Goal: Task Accomplishment & Management: Use online tool/utility

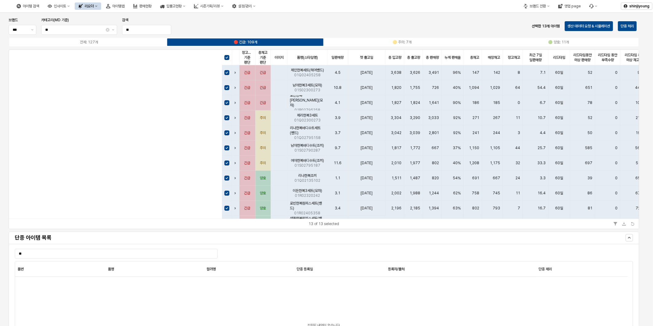
scroll to position [0, 400]
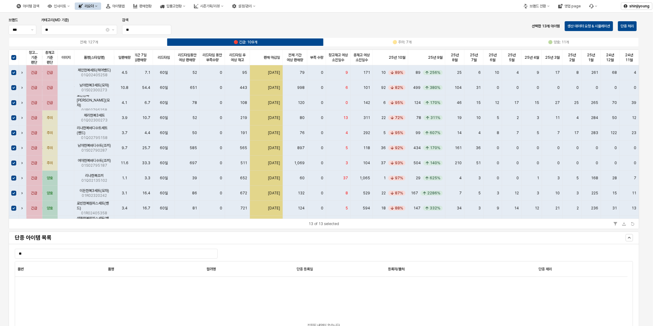
click at [320, 219] on div "13 of 13 selected" at bounding box center [323, 223] width 629 height 10
click at [100, 52] on div "품명(스타일명) 품명(스타일명)" at bounding box center [94, 57] width 40 height 15
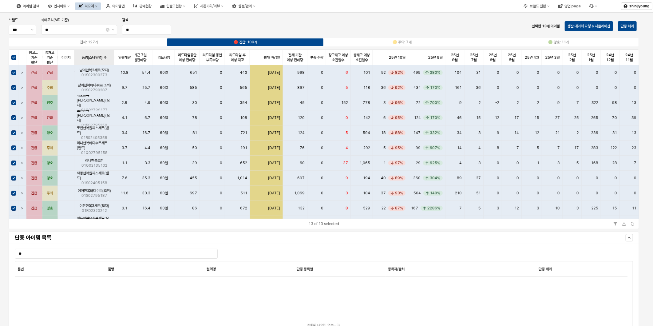
click at [100, 54] on div "품명(스타일명) 품명(스타일명)" at bounding box center [94, 57] width 40 height 15
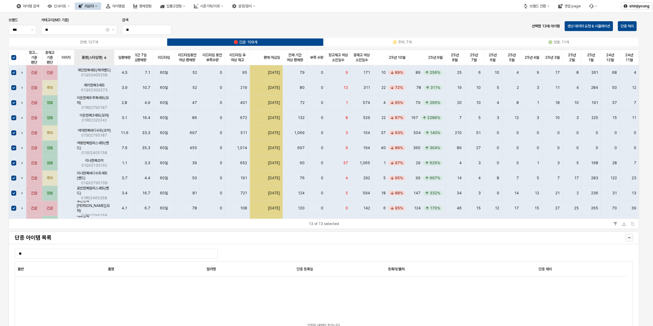
click at [100, 54] on div "품명(스타일명) 품명(스타일명)" at bounding box center [94, 57] width 40 height 15
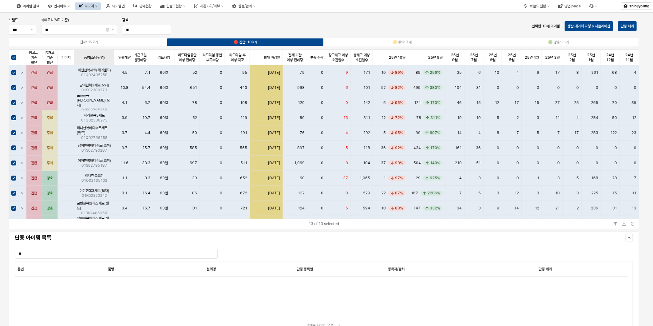
click at [102, 57] on div "품명(스타일명) 품명(스타일명)" at bounding box center [94, 57] width 40 height 15
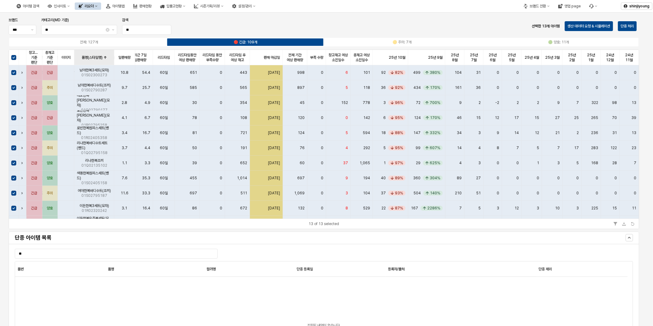
click at [83, 57] on div "품명(스타일명) 품명(스타일명)" at bounding box center [94, 57] width 40 height 15
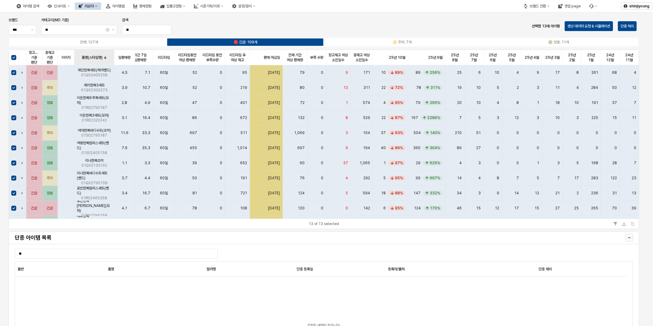
click at [83, 57] on div "품명(스타일명) 품명(스타일명)" at bounding box center [94, 57] width 40 height 15
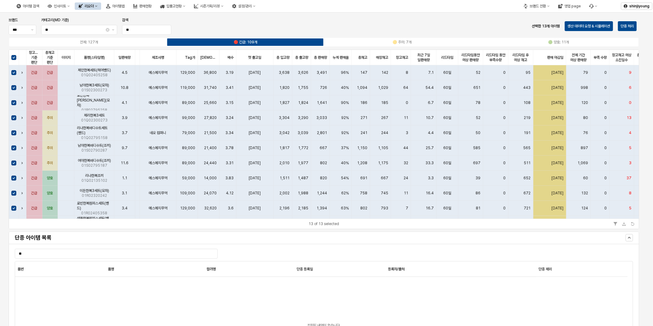
scroll to position [0, 111]
click at [253, 57] on div "첫 출고일 첫 출고일" at bounding box center [255, 57] width 37 height 15
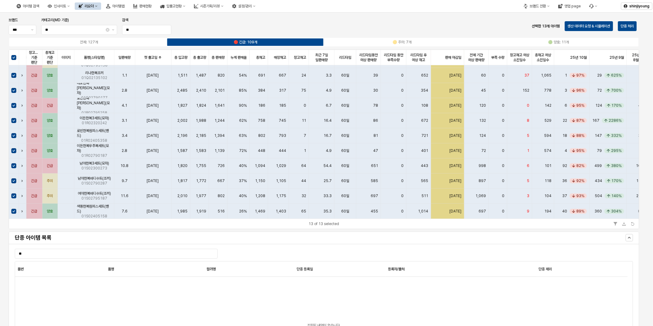
scroll to position [47, 214]
click at [421, 299] on div "조회된 내역이 없습니다." at bounding box center [323, 324] width 617 height 97
click at [624, 224] on icon "Download" at bounding box center [624, 224] width 4 height 4
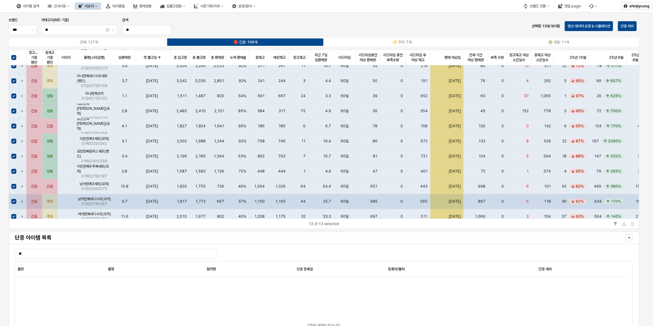
scroll to position [0, 214]
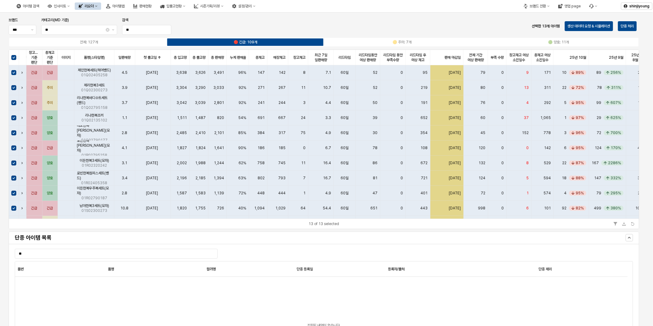
click at [428, 20] on div "브랜드 *** 카테고리(MD 기준) ** 검색 ** 선택한 13개 아이템 생산 데이터 요청 & 시뮬레이션 단종 처리" at bounding box center [323, 26] width 635 height 20
